Goal: Task Accomplishment & Management: Manage account settings

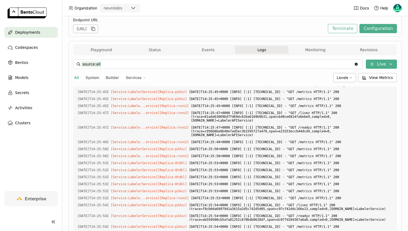
scroll to position [64, 0]
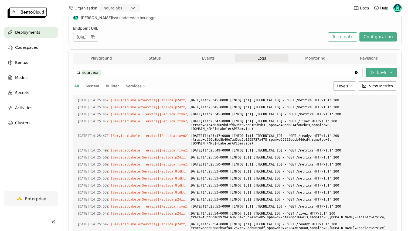
click at [261, 57] on span "Logs" at bounding box center [261, 58] width 9 height 5
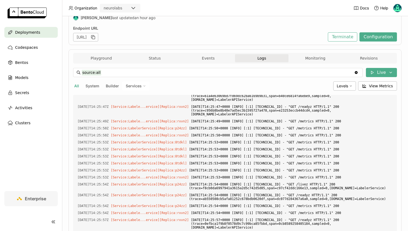
scroll to position [1615, 0]
click at [134, 84] on span "Services" at bounding box center [134, 86] width 16 height 5
click at [130, 110] on div "LabelerService" at bounding box center [117, 112] width 58 height 6
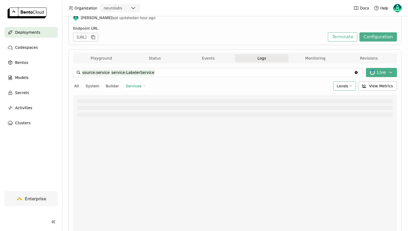
click at [344, 84] on span "Levels" at bounding box center [341, 86] width 11 height 5
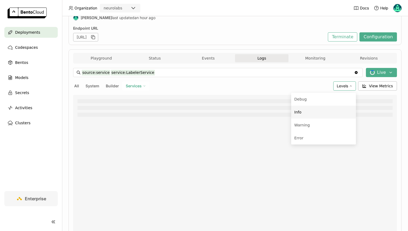
click at [319, 108] on li "Info" at bounding box center [323, 112] width 65 height 13
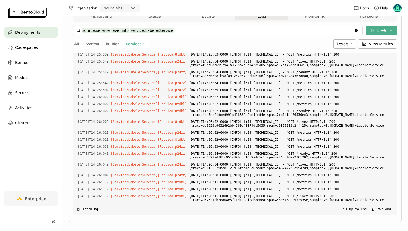
scroll to position [1434, 0]
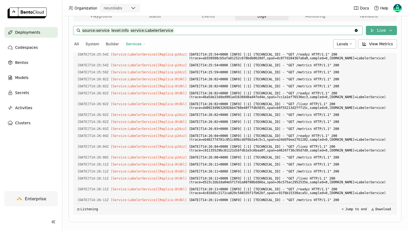
click at [195, 34] on input "source:service level:info service:LabelerService" at bounding box center [218, 30] width 272 height 9
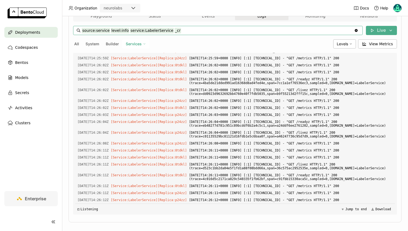
scroll to position [1466, 0]
type input "source:service level:info _create service:LabelerService"
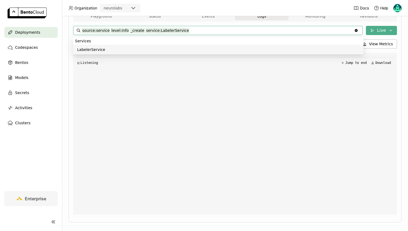
click at [89, 21] on div "Playground Status Events Logs Monitoring Revisions" at bounding box center [234, 16] width 321 height 9
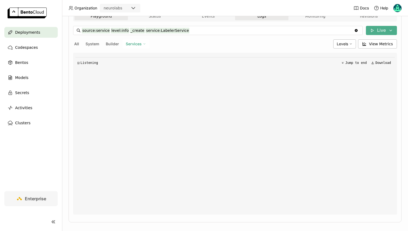
click at [98, 19] on button "Playground" at bounding box center [100, 16] width 53 height 8
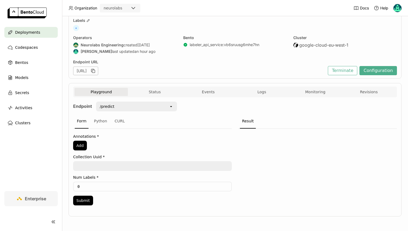
scroll to position [30, 0]
click at [166, 93] on button "Status" at bounding box center [154, 92] width 53 height 8
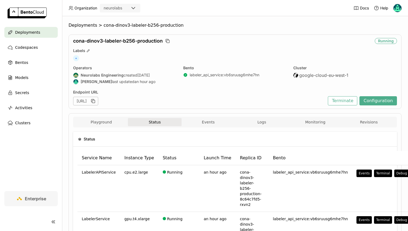
click at [200, 127] on div "Playground Status Events Logs Monitoring Revisions" at bounding box center [234, 122] width 321 height 9
click at [197, 120] on button "Events" at bounding box center [207, 122] width 53 height 8
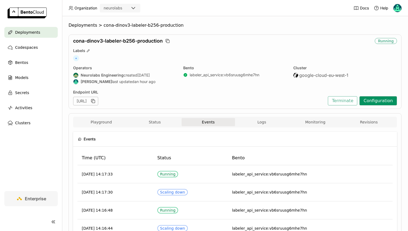
click at [386, 100] on button "Configuration" at bounding box center [377, 100] width 37 height 9
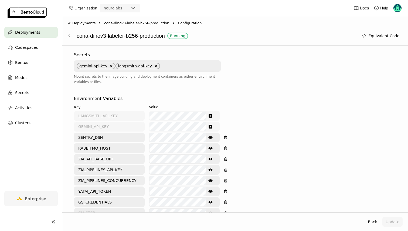
scroll to position [192, 0]
click at [209, 178] on icon "Show password text" at bounding box center [210, 180] width 4 height 4
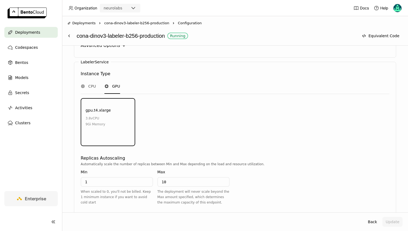
scroll to position [672, 0]
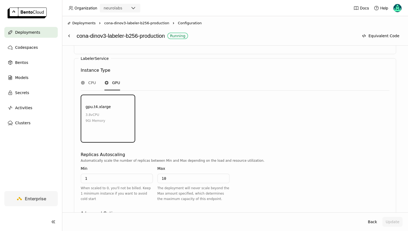
click at [107, 210] on div "Advanced Options" at bounding box center [100, 213] width 39 height 6
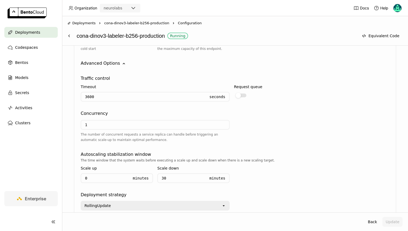
scroll to position [825, 0]
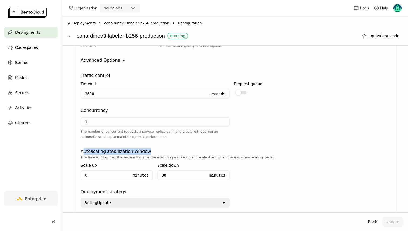
drag, startPoint x: 82, startPoint y: 133, endPoint x: 161, endPoint y: 132, distance: 79.3
click at [161, 148] on div "Autoscaling stabilization window" at bounding box center [235, 151] width 308 height 6
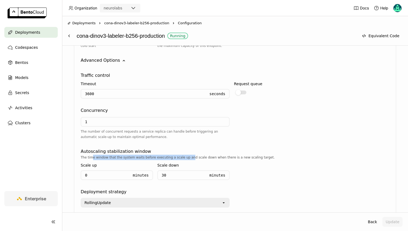
drag, startPoint x: 92, startPoint y: 140, endPoint x: 187, endPoint y: 141, distance: 95.2
click at [187, 155] on div "The time window that the system waits before executing a scale up and scale dow…" at bounding box center [235, 157] width 308 height 5
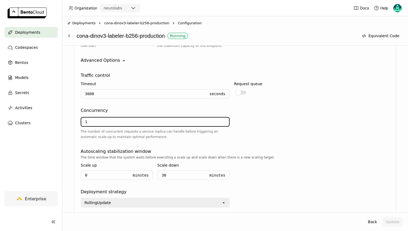
drag, startPoint x: 111, startPoint y: 103, endPoint x: 54, endPoint y: 101, distance: 56.6
click at [54, 101] on main "Deployments Codespaces Bentos Models Secrets Activities Clusters Enterprise Dep…" at bounding box center [204, 115] width 408 height 231
drag, startPoint x: 95, startPoint y: 104, endPoint x: 78, endPoint y: 103, distance: 16.4
click at [78, 103] on div "LabelerService Instance Type CPU GPU gpu.t4.xlarge 3.8 vCPU 9Gi Memory Environm…" at bounding box center [235, 60] width 322 height 311
drag, startPoint x: 103, startPoint y: 106, endPoint x: 78, endPoint y: 106, distance: 24.8
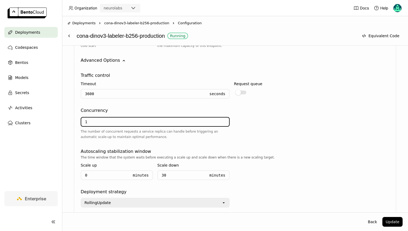
click at [78, 106] on div "LabelerService Instance Type CPU GPU gpu.t4.xlarge 3.8 vCPU 9Gi Memory Environm…" at bounding box center [235, 60] width 322 height 311
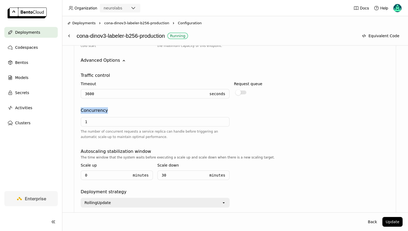
drag, startPoint x: 80, startPoint y: 92, endPoint x: 118, endPoint y: 92, distance: 38.6
click at [118, 92] on div "LabelerService Instance Type CPU GPU gpu.t4.xlarge 3.8 vCPU 9Gi Memory Environm…" at bounding box center [235, 60] width 322 height 311
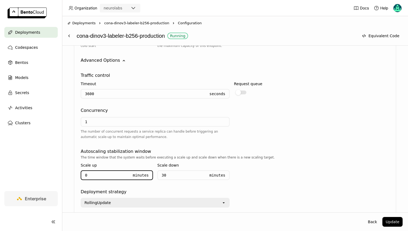
drag, startPoint x: 95, startPoint y: 158, endPoint x: 68, endPoint y: 157, distance: 26.7
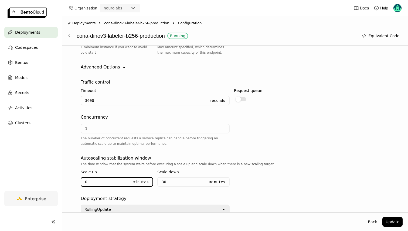
scroll to position [818, 0]
click at [71, 38] on icon at bounding box center [69, 36] width 4 height 4
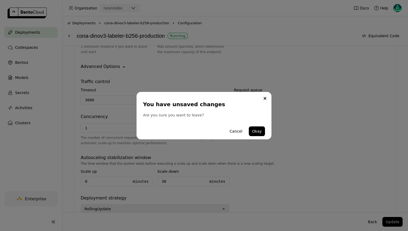
click at [63, 31] on div "You have unsaved changes Are you sure you want to leave? Cancel Okay" at bounding box center [204, 115] width 408 height 231
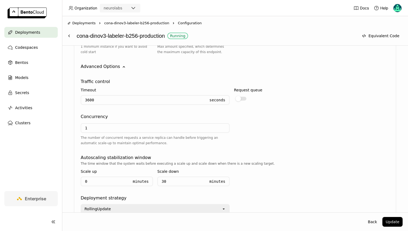
click at [67, 34] on div "You have unsaved changes Are you sure you want to leave? Cancel Okay" at bounding box center [204, 115] width 408 height 231
click at [67, 34] on icon at bounding box center [69, 36] width 4 height 4
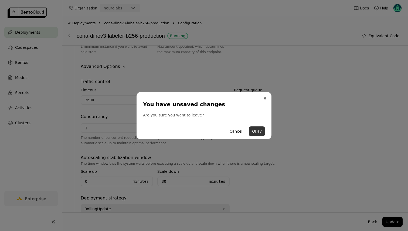
click at [254, 129] on button "Okay" at bounding box center [257, 131] width 16 height 10
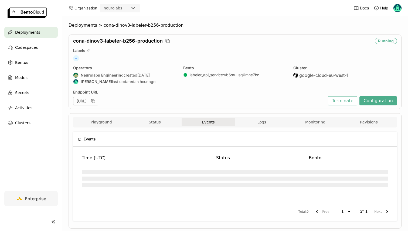
click at [22, 32] on span "Deployments" at bounding box center [27, 32] width 25 height 6
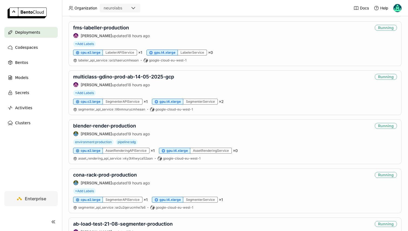
scroll to position [628, 0]
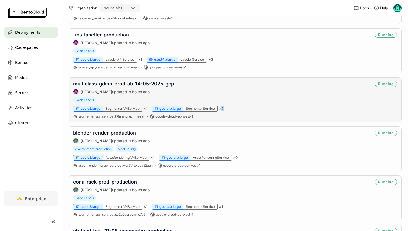
drag, startPoint x: 227, startPoint y: 108, endPoint x: 219, endPoint y: 108, distance: 8.1
click at [219, 108] on div "cpu.c2.large SegmenterAPIService × 1 gpu.t4.xlarge SegmenterService × 2" at bounding box center [234, 109] width 323 height 6
click at [124, 84] on link "multiclass-gdino-prod-ab-14-05-2025-gcp" at bounding box center [123, 84] width 101 height 6
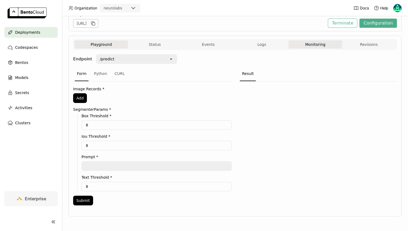
click at [314, 44] on button "Monitoring" at bounding box center [314, 44] width 53 height 8
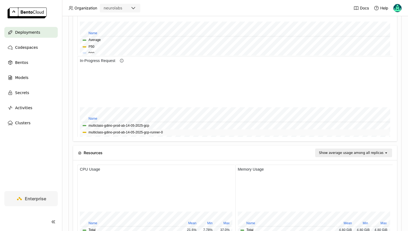
click at [135, 131] on button "multiclass-gdino-prod-ab-14-05-2025-gcp-runner-0" at bounding box center [125, 132] width 74 height 5
click at [129, 123] on button "multiclass-gdino-prod-ab-14-05-2025-gcp" at bounding box center [118, 125] width 61 height 5
click at [134, 131] on button "multiclass-gdino-prod-ab-14-05-2025-gcp-runner-0" at bounding box center [125, 132] width 74 height 5
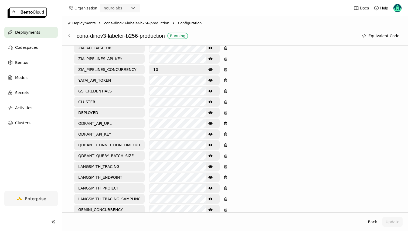
scroll to position [317, 0]
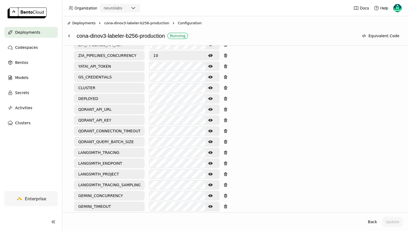
click at [209, 215] on icon "Hide password text" at bounding box center [210, 217] width 4 height 4
click at [211, 216] on icon "Show password text" at bounding box center [210, 217] width 4 height 3
click at [70, 34] on icon at bounding box center [69, 36] width 4 height 4
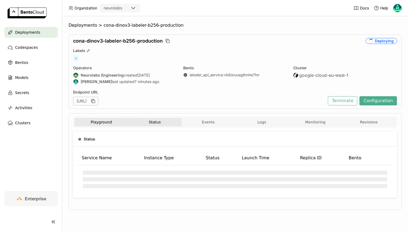
click at [104, 125] on button "Playground" at bounding box center [100, 122] width 53 height 8
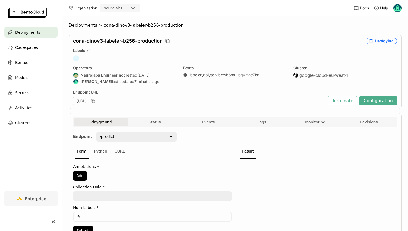
click at [143, 128] on div "Endpoint /predict open Form Python CURL Annotations * Add Collection Uuid * Num…" at bounding box center [234, 186] width 323 height 116
click at [163, 126] on button "Status" at bounding box center [154, 122] width 53 height 8
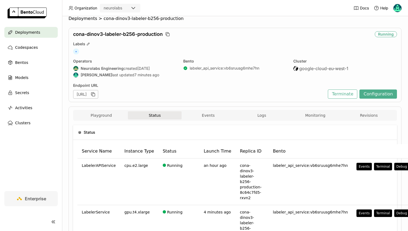
scroll to position [3, 0]
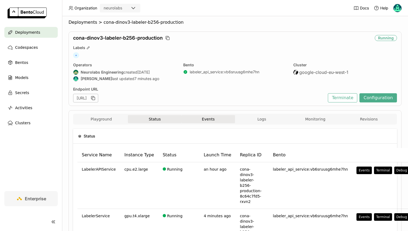
click at [193, 123] on button "Events" at bounding box center [207, 119] width 53 height 8
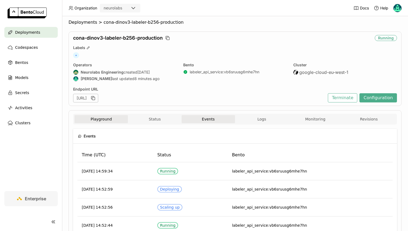
click at [96, 119] on button "Playground" at bounding box center [100, 119] width 53 height 8
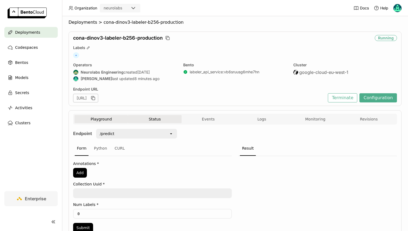
click at [150, 119] on button "Status" at bounding box center [154, 119] width 53 height 8
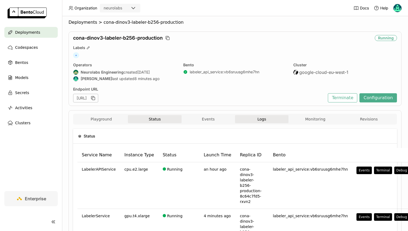
click at [250, 116] on button "Logs" at bounding box center [261, 119] width 53 height 8
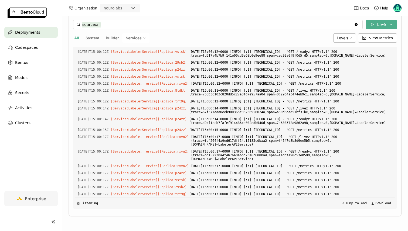
scroll to position [3837, 0]
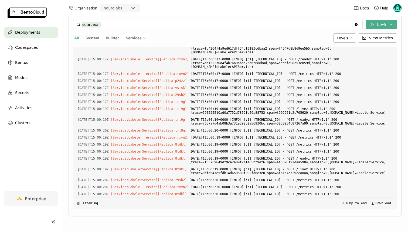
click at [142, 36] on div "Services" at bounding box center [135, 37] width 27 height 9
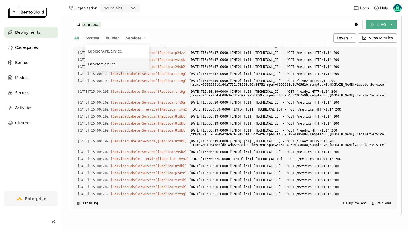
scroll to position [3957, 0]
click at [126, 67] on div "LabelerService" at bounding box center [117, 64] width 58 height 6
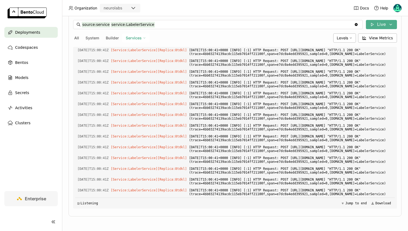
scroll to position [4231, 0]
click at [167, 26] on input "source:service service:LabelerService" at bounding box center [218, 24] width 272 height 9
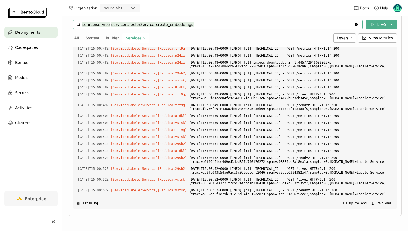
scroll to position [14962, 0]
type input "source:service create_embeddings service:LabelerService"
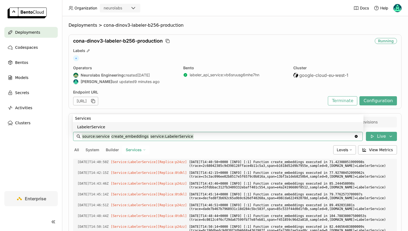
scroll to position [112, 0]
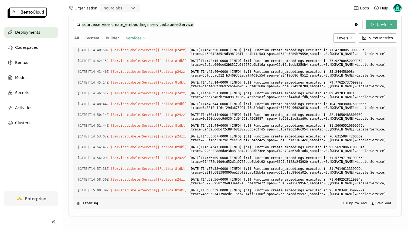
click at [189, 211] on div "source:service create_embeddings service:LabelerService source:service create_e…" at bounding box center [234, 114] width 323 height 197
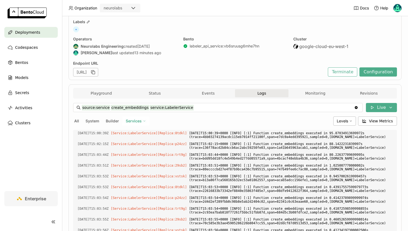
scroll to position [0, 0]
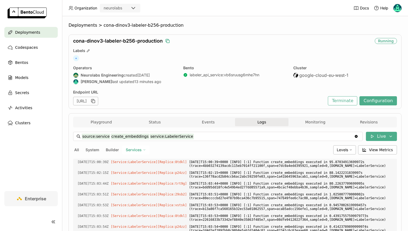
click at [168, 40] on icon "button" at bounding box center [168, 41] width 3 height 3
click at [166, 40] on icon "button" at bounding box center [167, 40] width 5 height 5
click at [382, 97] on button "Configuration" at bounding box center [377, 100] width 37 height 9
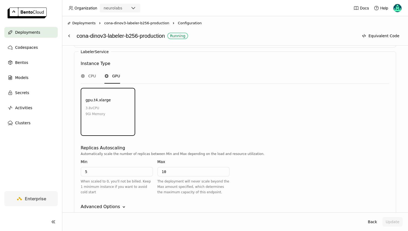
scroll to position [694, 0]
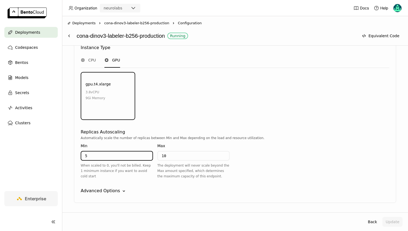
click at [102, 152] on input "5" at bounding box center [116, 156] width 71 height 9
type input "1"
click at [192, 109] on div "LabelerService Instance Type CPU GPU gpu.t4.xlarge 3.8 vCPU 9Gi Memory Environm…" at bounding box center [235, 119] width 322 height 167
click at [388, 218] on button "Update" at bounding box center [392, 222] width 20 height 10
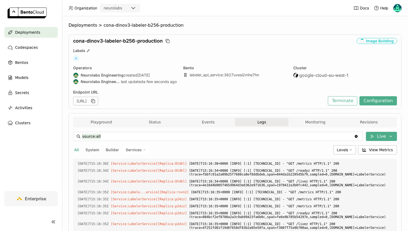
scroll to position [1931, 0]
click at [105, 119] on button "Playground" at bounding box center [100, 122] width 53 height 8
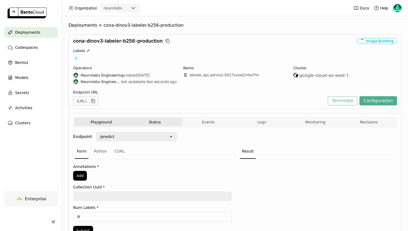
click at [153, 122] on button "Status" at bounding box center [154, 122] width 53 height 8
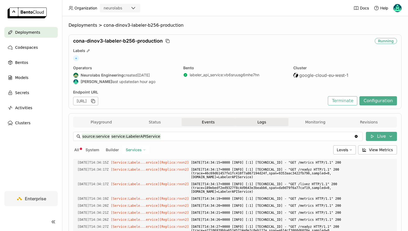
click at [192, 126] on button "Events" at bounding box center [207, 122] width 53 height 8
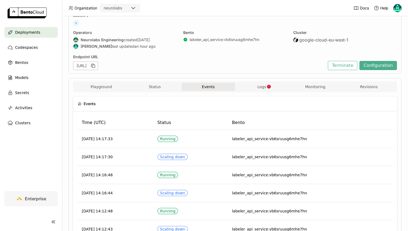
scroll to position [36, 0]
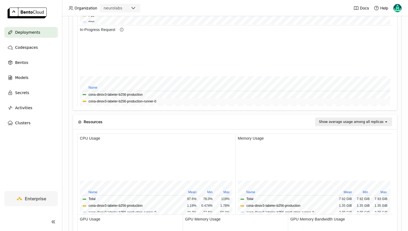
click at [124, 101] on button "cona-dinov3-labeler-b256-production-runner-0" at bounding box center [122, 101] width 68 height 5
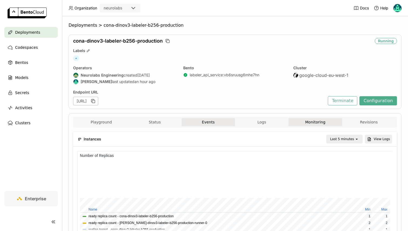
click at [192, 122] on button "Events" at bounding box center [207, 122] width 53 height 8
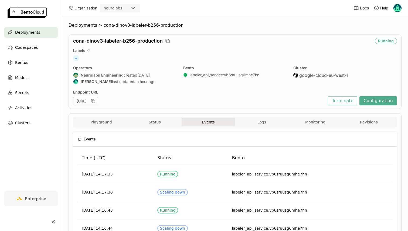
scroll to position [3, 0]
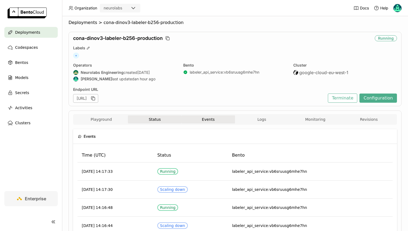
click at [161, 123] on button "Status" at bounding box center [154, 119] width 53 height 8
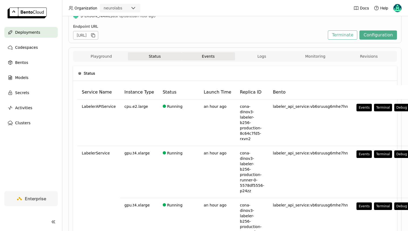
scroll to position [71, 0]
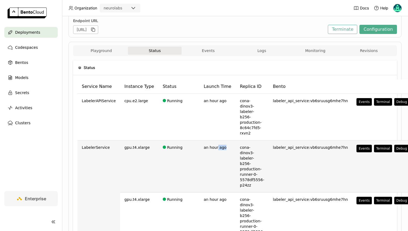
drag, startPoint x: 197, startPoint y: 145, endPoint x: 212, endPoint y: 142, distance: 15.2
click at [212, 142] on td "an hour ago" at bounding box center [217, 166] width 36 height 52
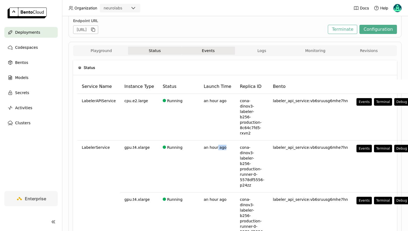
click at [206, 49] on button "Events" at bounding box center [207, 51] width 53 height 8
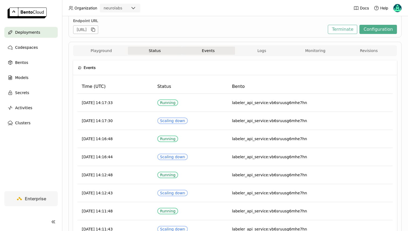
click at [140, 49] on button "Status" at bounding box center [154, 51] width 53 height 8
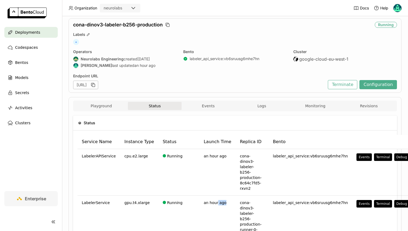
scroll to position [10, 0]
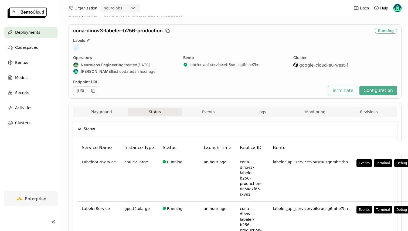
click at [208, 119] on div "Status Service Name Instance Type Status Launch Time Replica ID Bento LabelerAP…" at bounding box center [234, 217] width 323 height 201
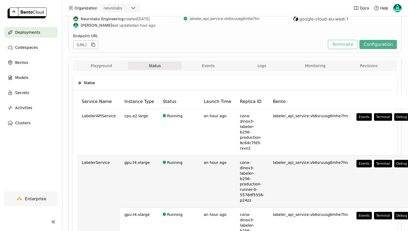
scroll to position [98, 0]
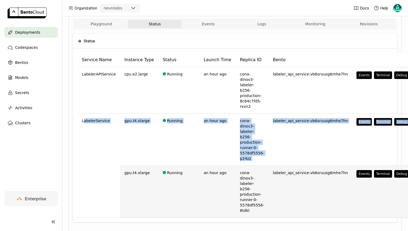
drag, startPoint x: 84, startPoint y: 115, endPoint x: 142, endPoint y: 157, distance: 71.9
click at [142, 157] on tbody "LabelerAPIService cpu.e2.large Running an hour ago cona-dinov3-labeler-b256-pro…" at bounding box center [245, 142] width 336 height 151
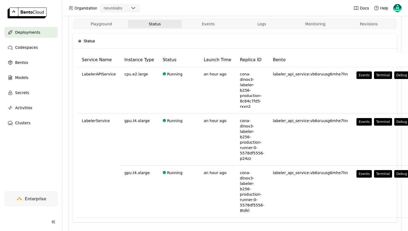
click at [69, 116] on div "Playground Status Events Logs Monitoring Revisions Endpoint /predict open Form …" at bounding box center [234, 124] width 333 height 219
click at [258, 26] on button "Logs" at bounding box center [261, 24] width 53 height 8
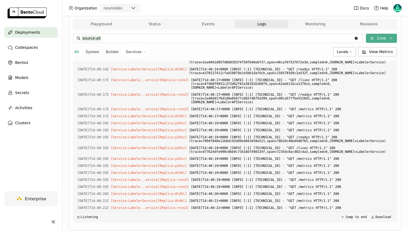
click at [135, 51] on span "Services" at bounding box center [134, 51] width 16 height 5
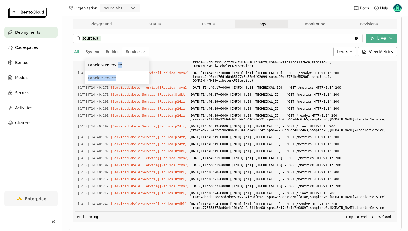
scroll to position [15859, 0]
drag, startPoint x: 126, startPoint y: 76, endPoint x: 115, endPoint y: 64, distance: 16.1
click at [115, 64] on ul "LabelerAPIService LabelerService" at bounding box center [117, 71] width 65 height 26
click at [108, 77] on div "LabelerService" at bounding box center [117, 78] width 58 height 6
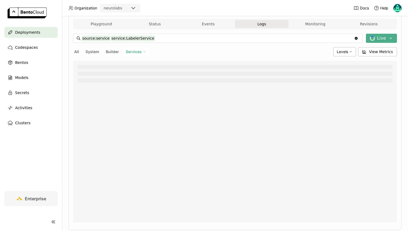
click at [177, 37] on input "source:service service:LabelerService" at bounding box center [218, 38] width 272 height 9
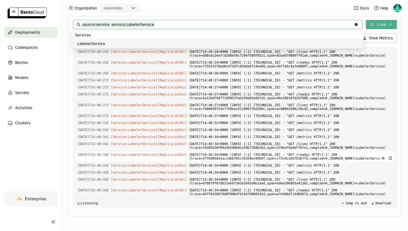
scroll to position [1179, 0]
click at [166, 23] on input "source:service service:LabelerService" at bounding box center [218, 24] width 272 height 9
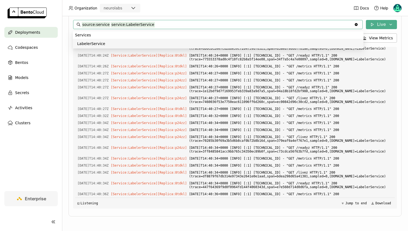
scroll to position [1186, 0]
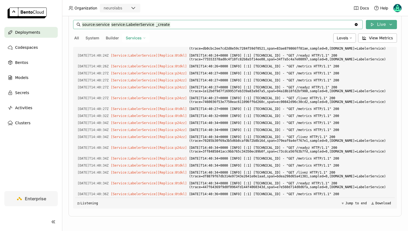
type input "source:service _create service:LabelerService"
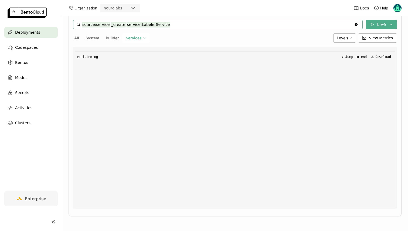
click at [117, 26] on input "source:service _create service:LabelerService" at bounding box center [218, 24] width 272 height 9
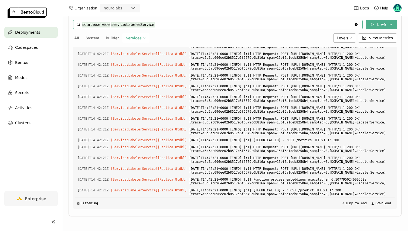
scroll to position [3906, 0]
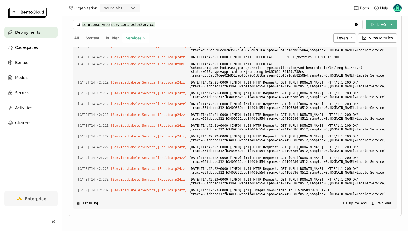
drag, startPoint x: 270, startPoint y: 164, endPoint x: 301, endPoint y: 174, distance: 33.1
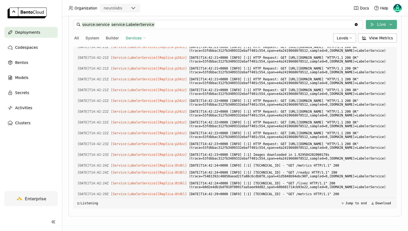
scroll to position [5612, 0]
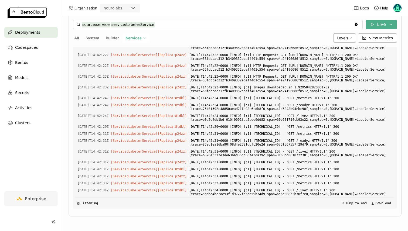
drag, startPoint x: 297, startPoint y: 163, endPoint x: 303, endPoint y: 171, distance: 9.9
click at [303, 40] on span "[DATE]T14:42:22+0000 [INFO] [:1] HTTP Request: GET [URL][DOMAIN_NAME] "HTTP/1.1…" at bounding box center [291, 35] width 204 height 10
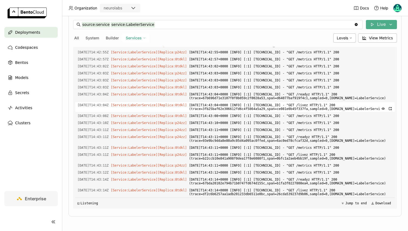
scroll to position [6159, 0]
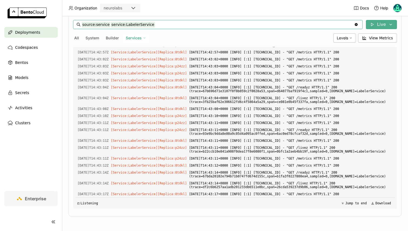
click at [159, 24] on input "source:service service:LabelerService" at bounding box center [218, 24] width 272 height 9
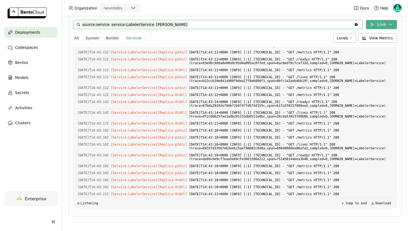
scroll to position [6237, 0]
type input "source:service emdeddings service:LabelerService"
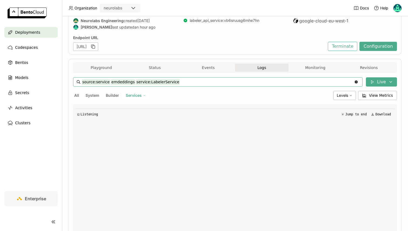
scroll to position [0, 0]
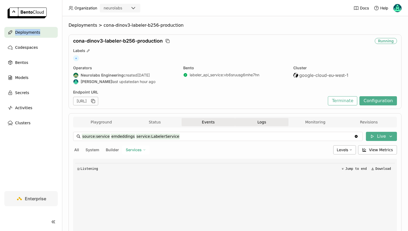
click at [200, 119] on button "Events" at bounding box center [207, 122] width 53 height 8
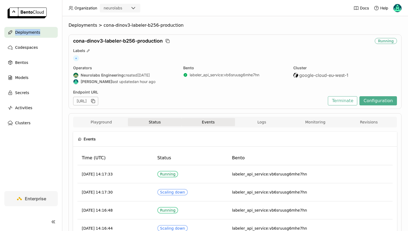
click at [154, 121] on button "Status" at bounding box center [154, 122] width 53 height 8
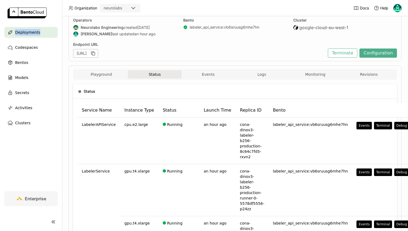
scroll to position [47, 0]
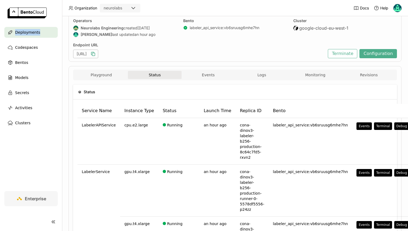
click at [95, 53] on icon "button" at bounding box center [93, 54] width 3 height 3
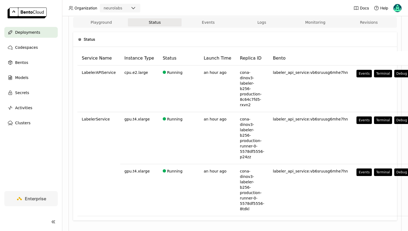
click at [207, 33] on div "Status" at bounding box center [235, 39] width 314 height 15
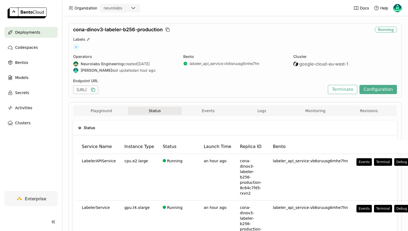
scroll to position [7, 0]
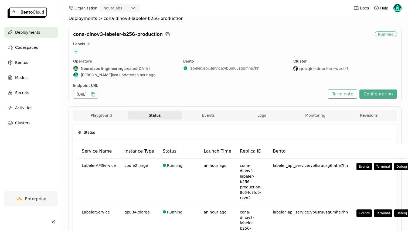
click at [311, 119] on div "Playground Status Events Logs Monitoring Revisions" at bounding box center [234, 115] width 321 height 9
click at [311, 116] on button "Monitoring" at bounding box center [314, 115] width 53 height 8
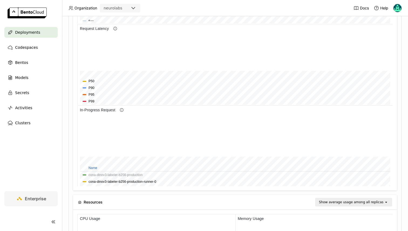
scroll to position [319, 0]
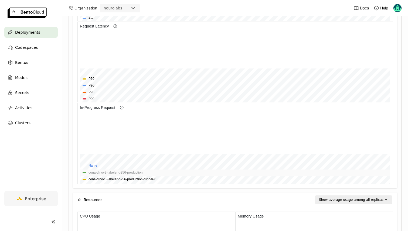
click at [124, 172] on button "cona-dinov3-labeler-b256-production" at bounding box center [115, 172] width 54 height 5
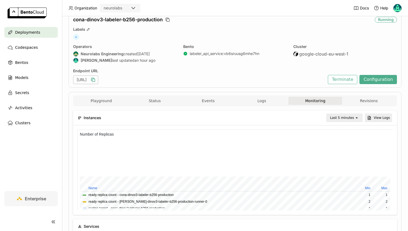
scroll to position [18, 0]
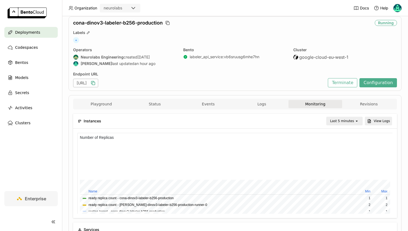
click at [160, 116] on div "Instances Last 5 minutes open View Logs" at bounding box center [235, 121] width 314 height 15
click at [157, 103] on button "Status" at bounding box center [154, 104] width 53 height 8
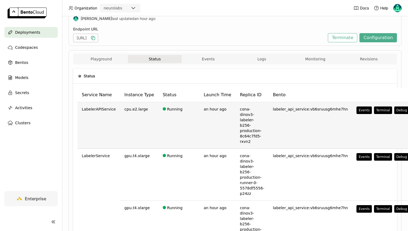
scroll to position [61, 0]
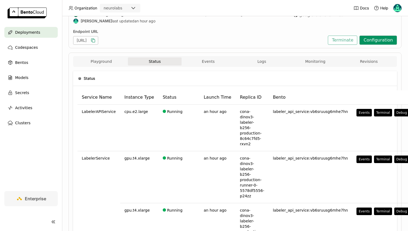
click at [379, 41] on button "Configuration" at bounding box center [377, 40] width 37 height 9
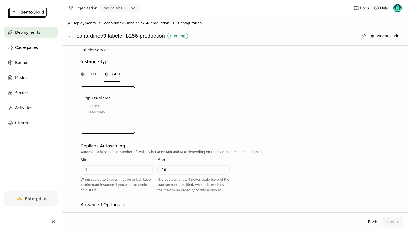
scroll to position [694, 0]
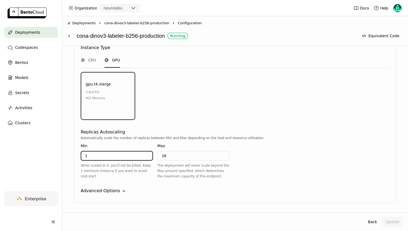
click at [100, 152] on input "1" at bounding box center [116, 156] width 71 height 9
type input "5"
click at [123, 135] on div "Automatically scale the number of replicas between Min and Max depending on the…" at bounding box center [235, 137] width 308 height 5
click at [118, 143] on div "Min" at bounding box center [117, 146] width 72 height 6
click at [100, 188] on div "Advanced Options" at bounding box center [100, 191] width 39 height 6
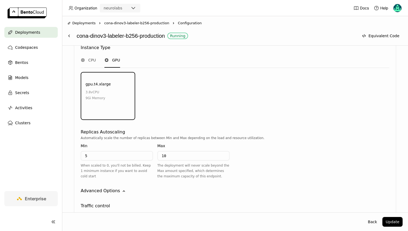
click at [97, 188] on div "Advanced Options" at bounding box center [100, 191] width 39 height 6
click at [99, 188] on div "Advanced Options" at bounding box center [100, 191] width 39 height 6
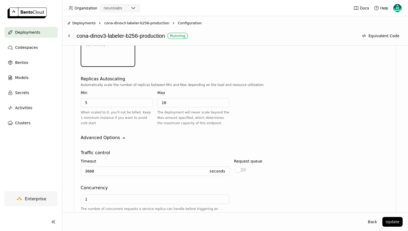
scroll to position [742, 0]
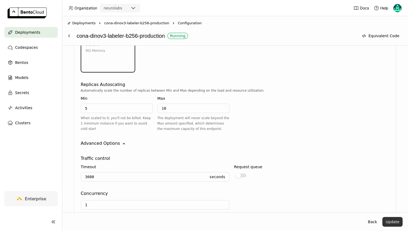
click at [388, 220] on button "Update" at bounding box center [392, 222] width 20 height 10
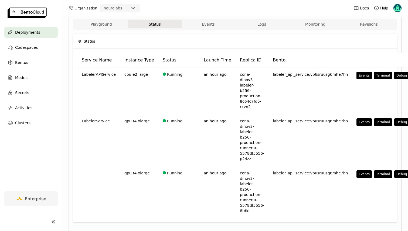
scroll to position [100, 0]
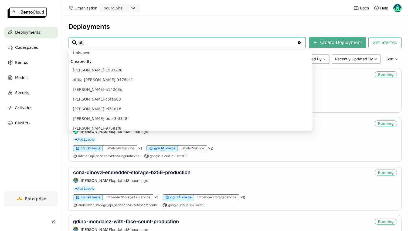
scroll to position [264, 0]
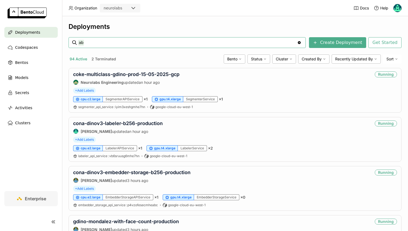
type input "ab"
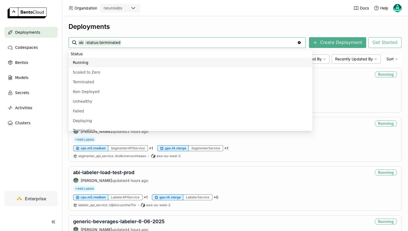
paste input "-labeler-historical-pro"
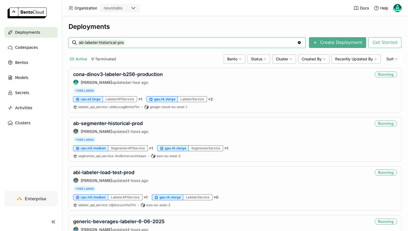
type input "ab-labeler-historical-pro"
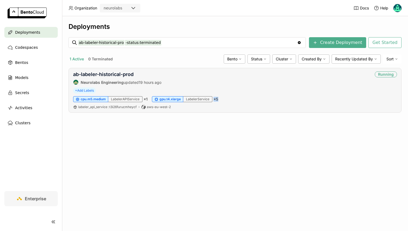
drag, startPoint x: 219, startPoint y: 99, endPoint x: 212, endPoint y: 99, distance: 6.5
click at [212, 99] on div "cpu.m5.medium LabelerAPIService × 1 gpu.t4.xlarge LabelerService × 5" at bounding box center [234, 99] width 323 height 6
click at [111, 76] on link "ab-labeler-historical-prod" at bounding box center [103, 74] width 60 height 6
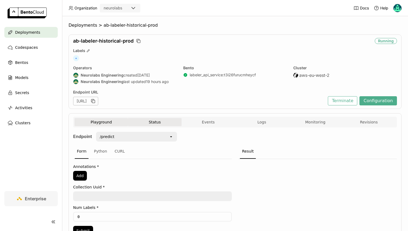
click at [172, 122] on button "Status" at bounding box center [154, 122] width 53 height 8
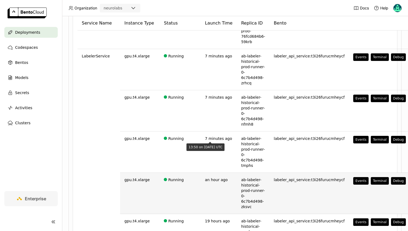
scroll to position [148, 0]
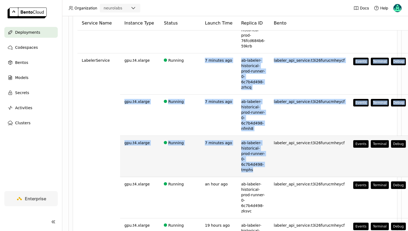
drag, startPoint x: 199, startPoint y: 59, endPoint x: 251, endPoint y: 170, distance: 122.8
click at [251, 170] on tbody "LabelerAPIService cpu.m5.medium Running 19 hours ago ab-labeler-historical-prod…" at bounding box center [243, 139] width 332 height 242
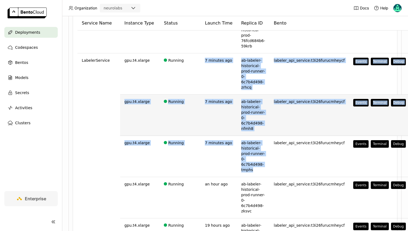
scroll to position [91, 0]
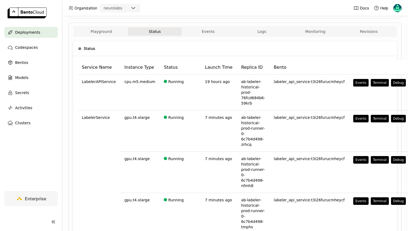
click at [113, 51] on div "Status" at bounding box center [235, 48] width 314 height 15
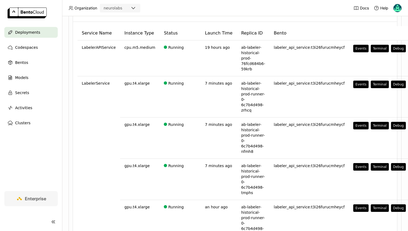
scroll to position [131, 0]
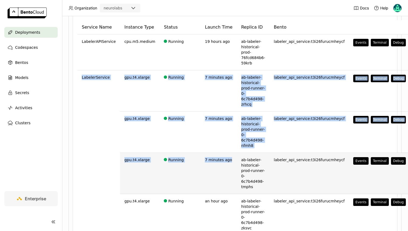
drag, startPoint x: 116, startPoint y: 74, endPoint x: 218, endPoint y: 165, distance: 136.2
click at [218, 165] on tbody "LabelerAPIService cpu.m5.medium Running 19 hours ago ab-labeler-historical-prod…" at bounding box center [243, 156] width 332 height 242
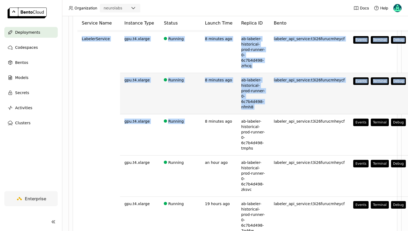
scroll to position [171, 0]
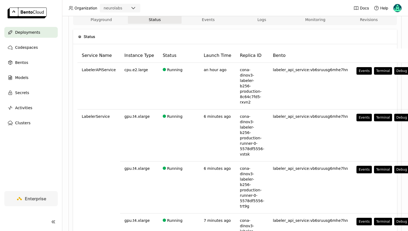
scroll to position [160, 0]
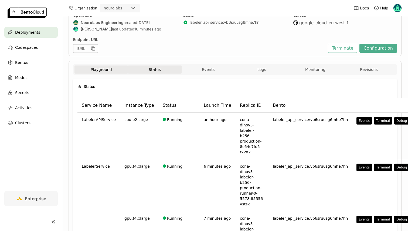
scroll to position [52, 0]
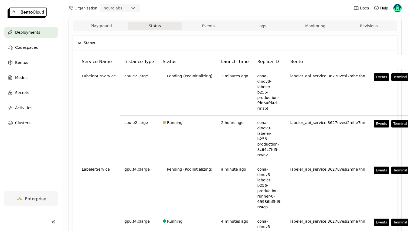
scroll to position [97, 0]
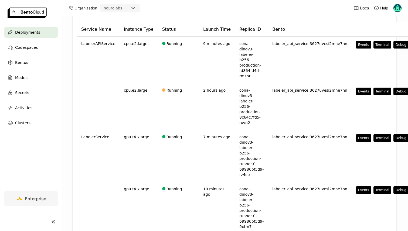
scroll to position [129, 0]
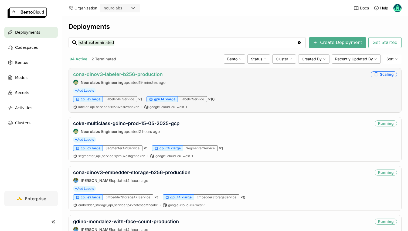
click at [129, 75] on link "cona-dinov3-labeler-b256-production" at bounding box center [117, 74] width 89 height 6
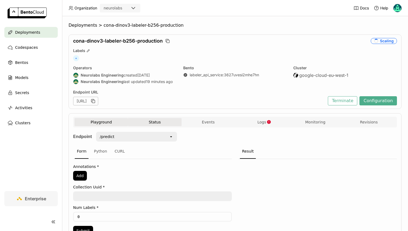
click at [161, 120] on button "Status" at bounding box center [154, 122] width 53 height 8
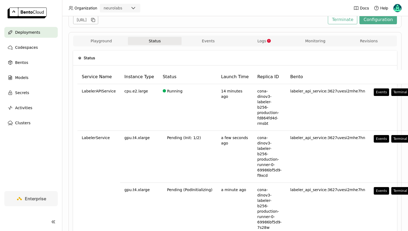
scroll to position [81, 0]
click at [256, 44] on button "Logs" at bounding box center [261, 41] width 53 height 8
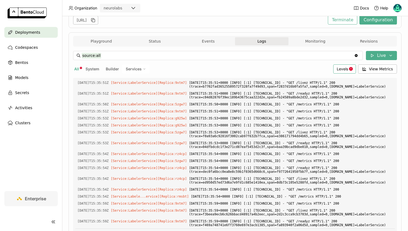
click at [341, 71] on span "Levels" at bounding box center [341, 69] width 11 height 5
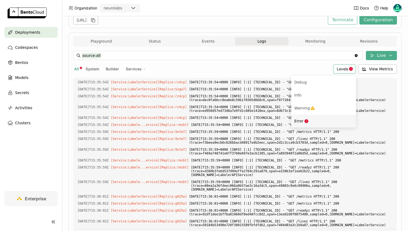
scroll to position [16445, 0]
click at [307, 119] on icon "Menu" at bounding box center [306, 121] width 4 height 4
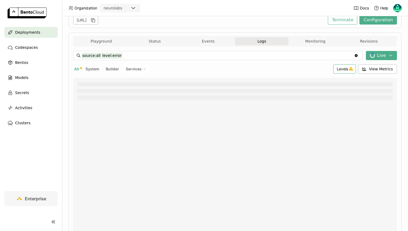
click at [342, 72] on div "Levels" at bounding box center [344, 68] width 23 height 9
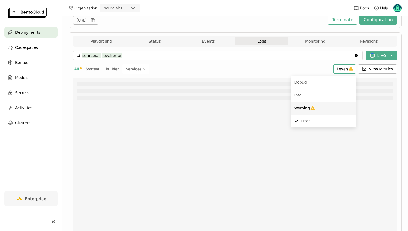
click at [309, 106] on span "Warning" at bounding box center [302, 108] width 16 height 4
type input "source:all level:error level:warning"
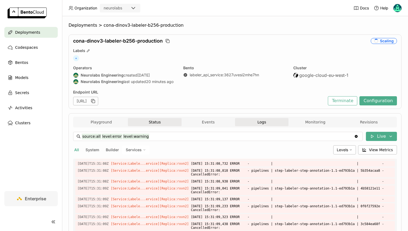
click at [153, 123] on button "Status" at bounding box center [154, 122] width 53 height 8
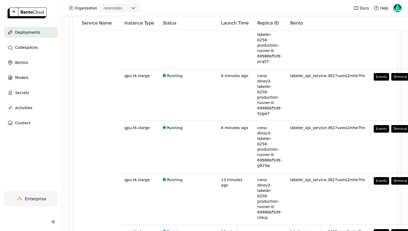
scroll to position [458, 0]
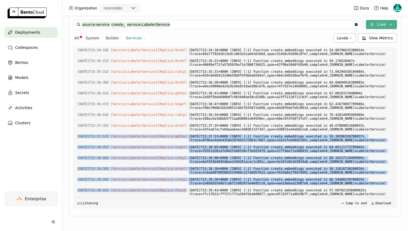
scroll to position [1132, 0]
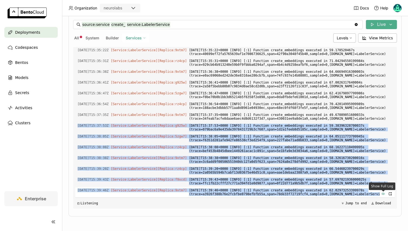
drag, startPoint x: 75, startPoint y: 144, endPoint x: 379, endPoint y: 193, distance: 307.4
click at [379, 193] on div "Load older logs 2025-09-15T13:42:26Z [Service:LabelerService] [Replica: 8tdkl ]…" at bounding box center [234, 128] width 319 height 162
copy div "2025-09-15T15:37:53Z [Service:LabelerService] [Replica: g925w ] 2025-09-15T15:3…"
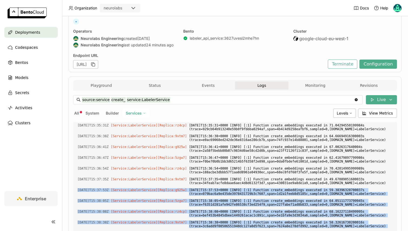
scroll to position [0, 0]
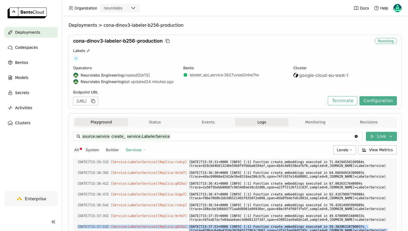
click at [107, 118] on button "Playground" at bounding box center [100, 122] width 53 height 8
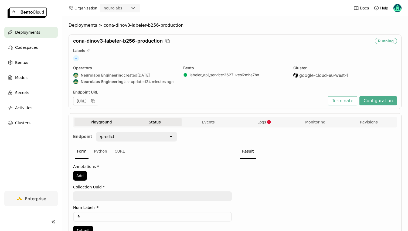
click at [159, 125] on button "Status" at bounding box center [154, 122] width 53 height 8
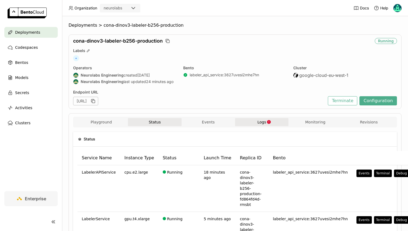
click at [270, 121] on icon "button" at bounding box center [268, 122] width 5 height 5
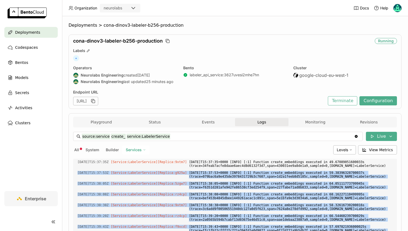
click at [74, 150] on span "All" at bounding box center [76, 149] width 5 height 5
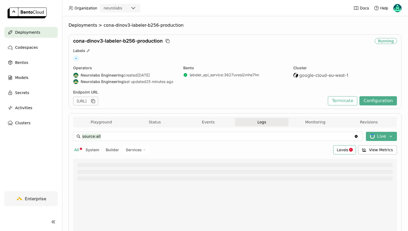
click at [339, 152] on span "Levels" at bounding box center [341, 149] width 11 height 5
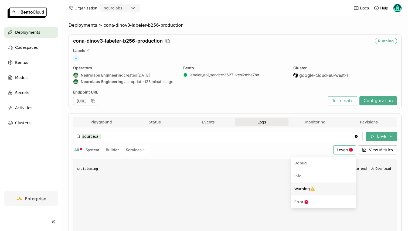
click at [319, 188] on div "Warning" at bounding box center [323, 189] width 58 height 6
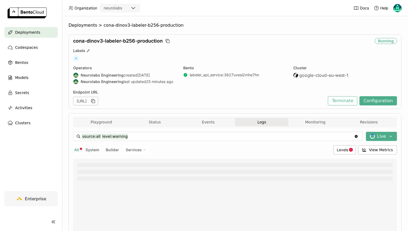
click at [345, 143] on div "source:all level:warning source:all level:warning Clear value Live All System B…" at bounding box center [234, 226] width 323 height 189
click at [345, 152] on span "Levels" at bounding box center [341, 149] width 11 height 5
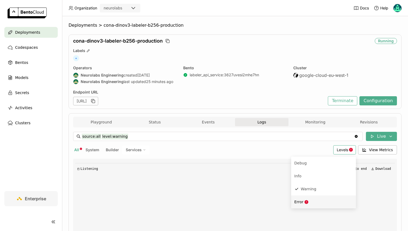
click at [317, 204] on div "Error" at bounding box center [323, 202] width 58 height 6
type input "source:all level:warning level:error"
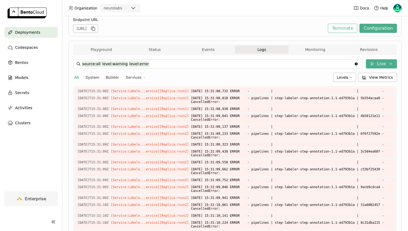
scroll to position [112, 0]
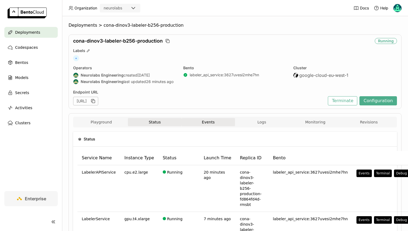
click at [199, 125] on button "Events" at bounding box center [207, 122] width 53 height 8
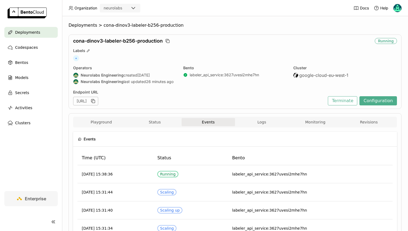
click at [265, 126] on button "Logs" at bounding box center [261, 122] width 53 height 8
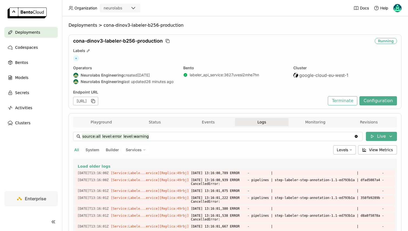
click at [128, 147] on div "Services" at bounding box center [135, 149] width 27 height 9
click at [133, 176] on div "LabelerService" at bounding box center [117, 176] width 58 height 6
type input "source:service level:error level:warning service:LabelerService"
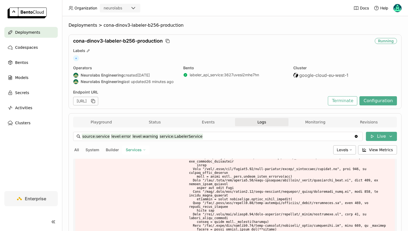
scroll to position [112, 0]
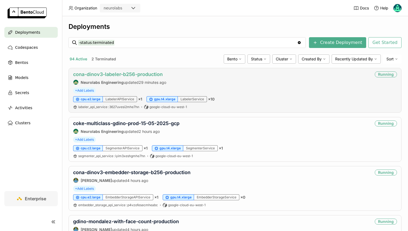
click at [134, 75] on link "cona-dinov3-labeler-b256-production" at bounding box center [117, 74] width 89 height 6
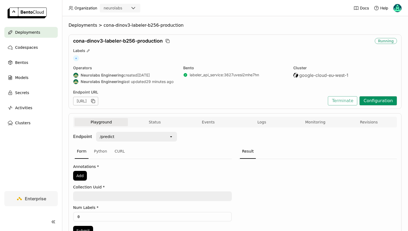
click at [374, 100] on button "Configuration" at bounding box center [377, 100] width 37 height 9
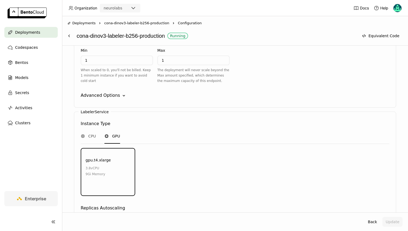
scroll to position [694, 0]
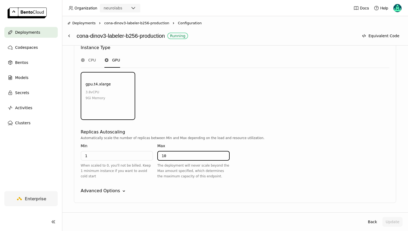
click at [192, 152] on input "10" at bounding box center [193, 156] width 71 height 9
type input "15"
click at [250, 93] on div "gpu.t4.xlarge 3.8 vCPU 9Gi Memory" at bounding box center [235, 96] width 310 height 48
click at [393, 221] on button "Update" at bounding box center [392, 222] width 20 height 10
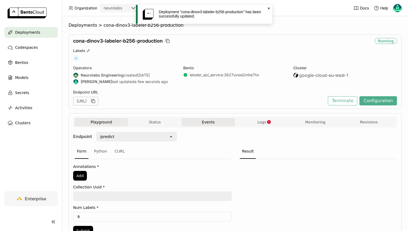
click at [210, 119] on button "Events" at bounding box center [207, 122] width 53 height 8
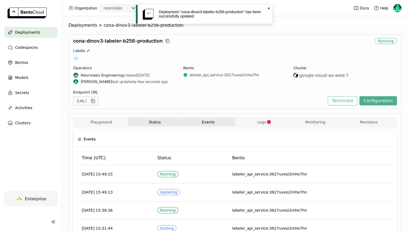
click at [162, 126] on button "Status" at bounding box center [154, 122] width 53 height 8
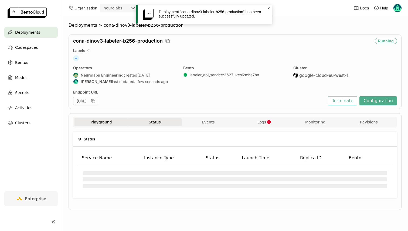
click at [114, 119] on button "Playground" at bounding box center [100, 122] width 53 height 8
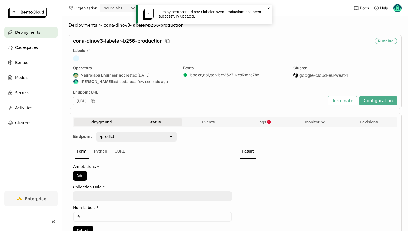
click at [149, 122] on button "Status" at bounding box center [154, 122] width 53 height 8
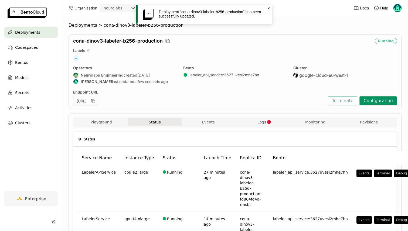
click at [383, 101] on button "Configuration" at bounding box center [377, 100] width 37 height 9
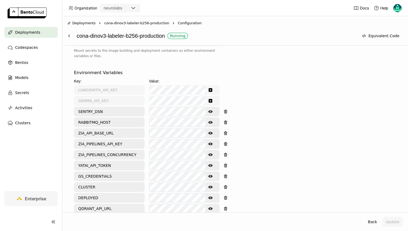
scroll to position [284, 0]
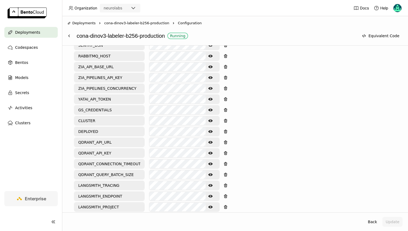
click at [206, 84] on button "Show password text" at bounding box center [210, 88] width 10 height 9
click at [378, 197] on div "Environment Variables Key: Value: LANGSMITH_API_KEY GEMINI_API_KEY SENTRY_DSN S…" at bounding box center [235, 134] width 322 height 263
click at [390, 219] on button "Update" at bounding box center [392, 222] width 20 height 10
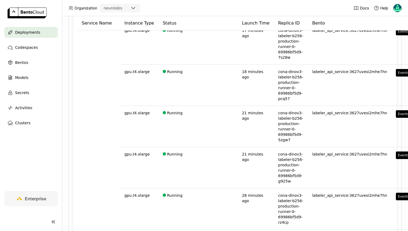
scroll to position [614, 0]
